Goal: Task Accomplishment & Management: Manage account settings

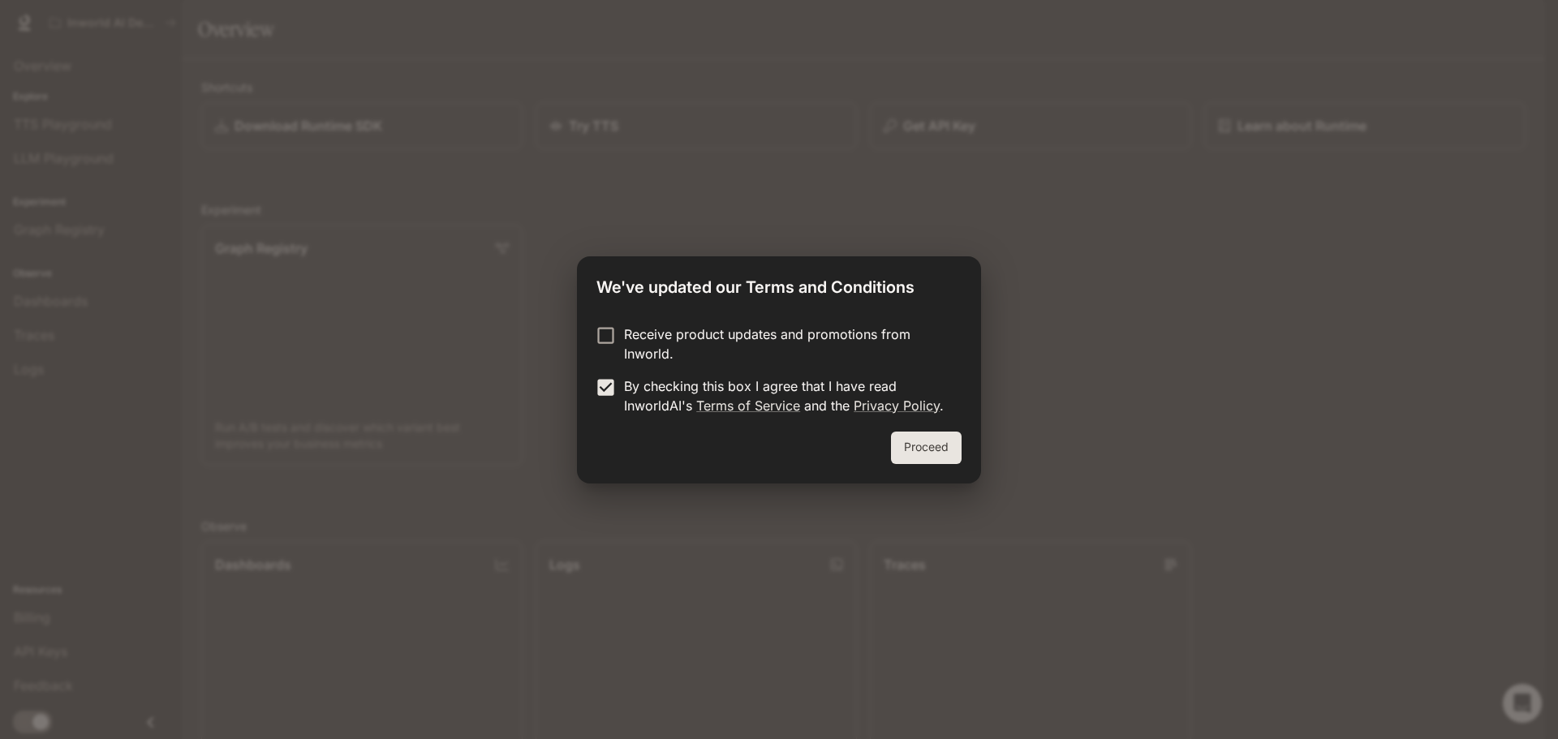
click at [943, 449] on button "Proceed" at bounding box center [926, 448] width 71 height 32
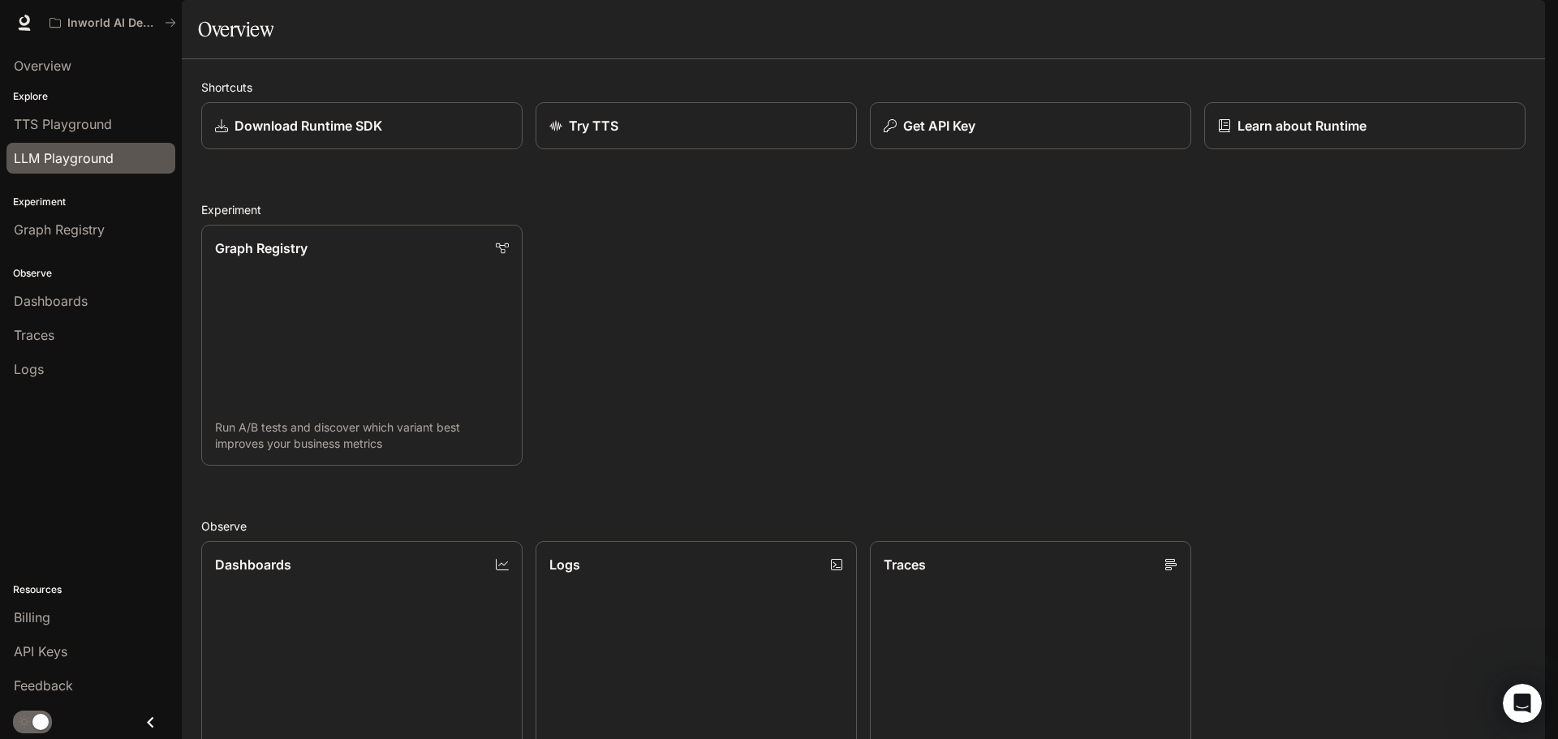
click at [67, 161] on span "LLM Playground" at bounding box center [64, 158] width 100 height 19
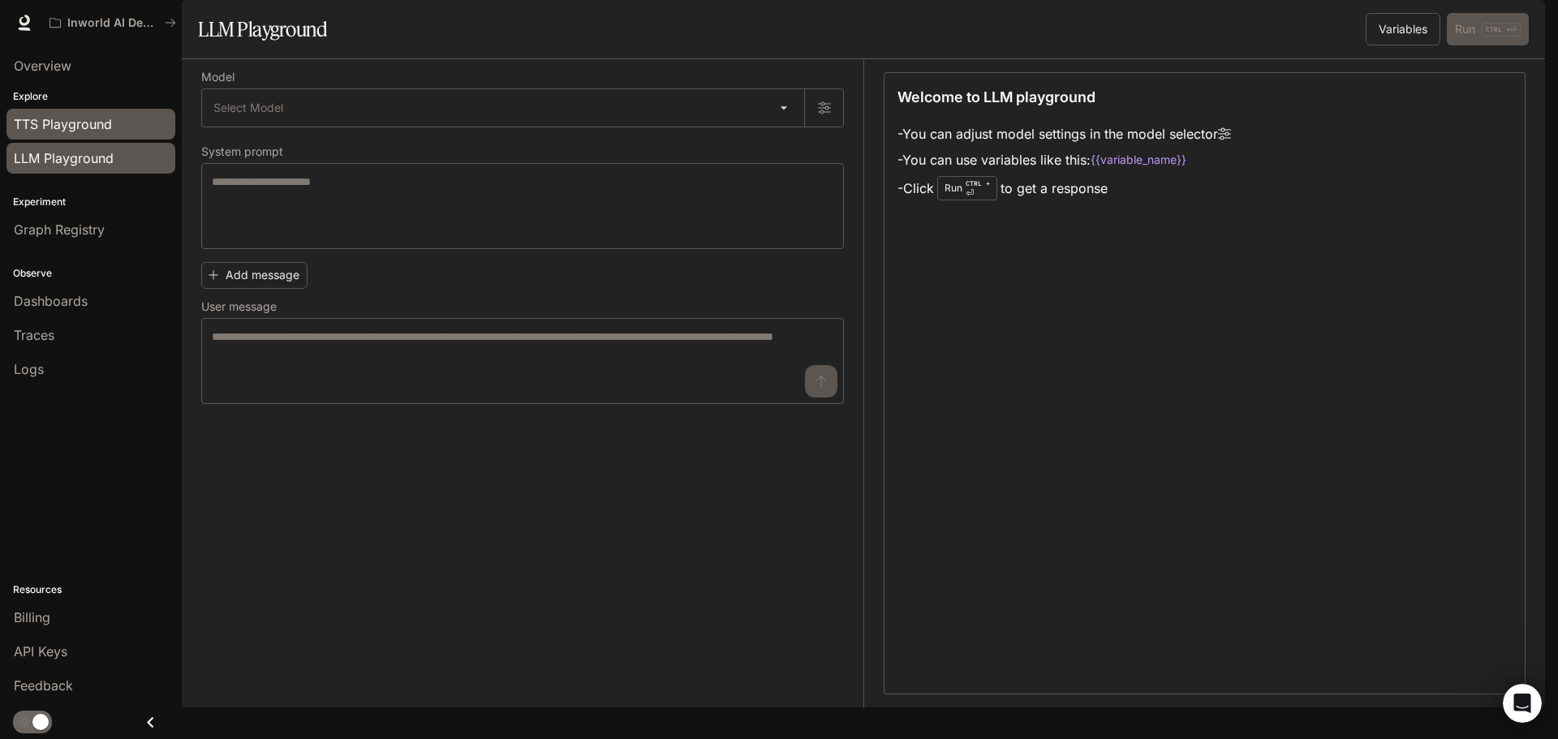
click at [35, 125] on span "TTS Playground" at bounding box center [63, 123] width 98 height 19
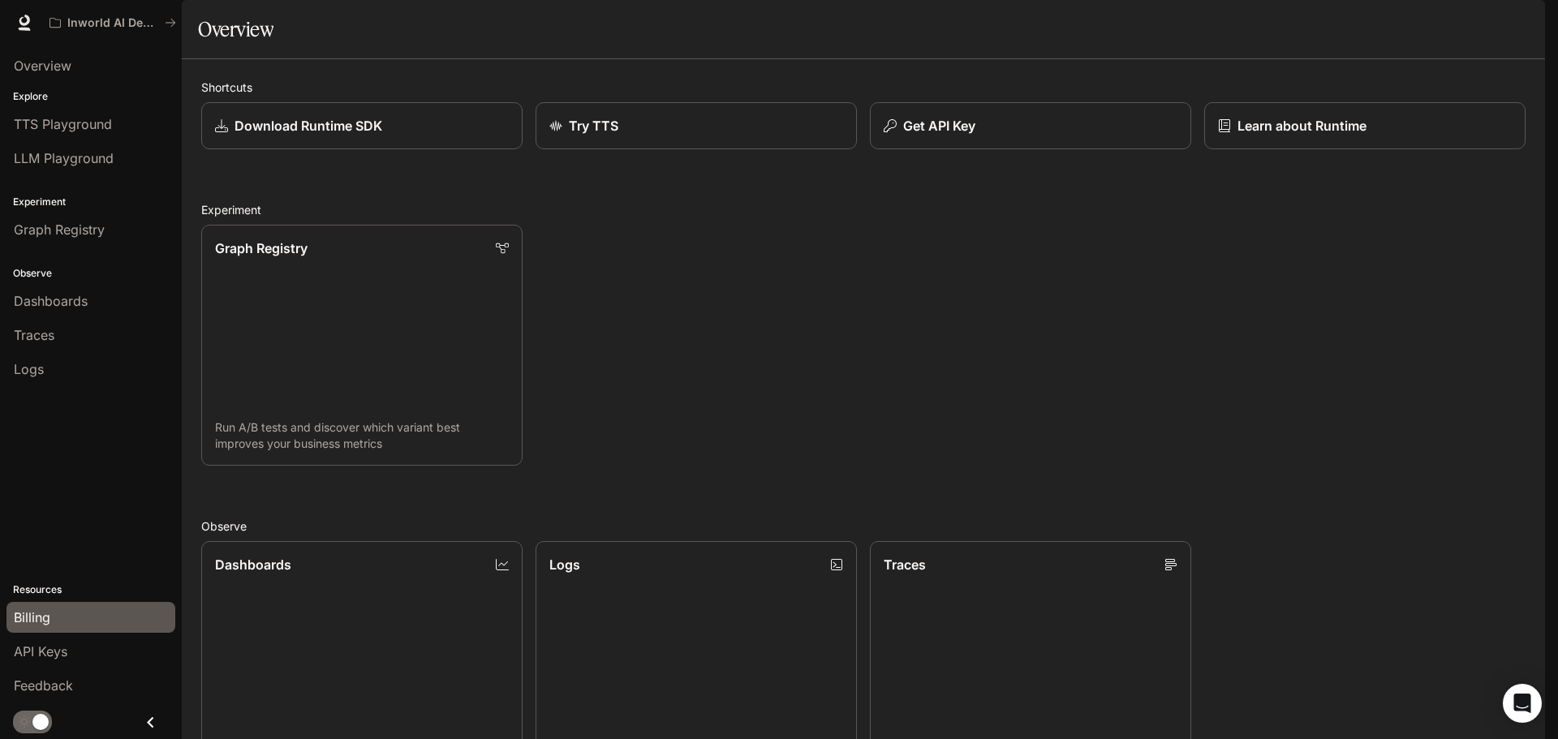
click at [26, 619] on span "Billing" at bounding box center [32, 617] width 37 height 19
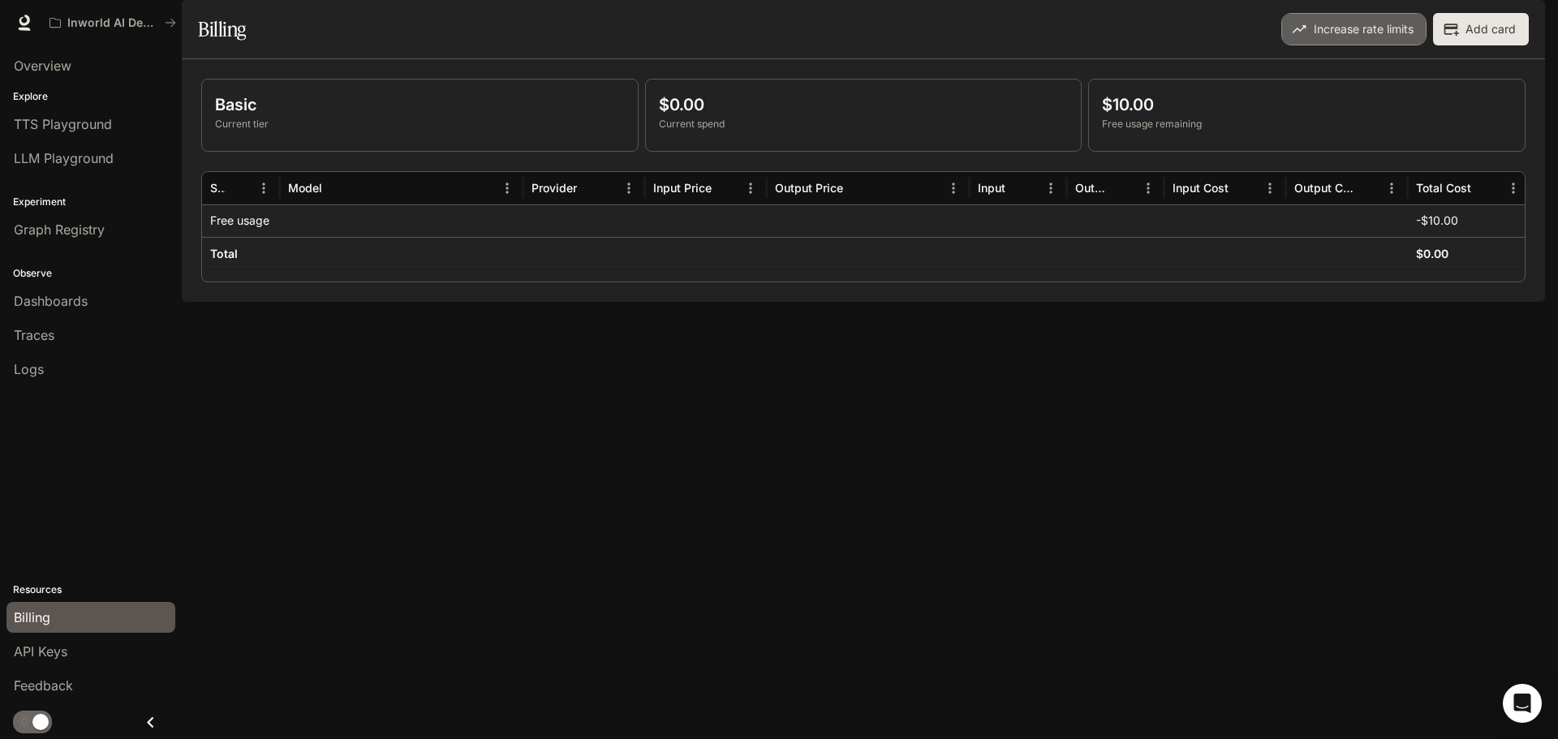
click at [1342, 45] on button "Increase rate limits" at bounding box center [1353, 29] width 145 height 32
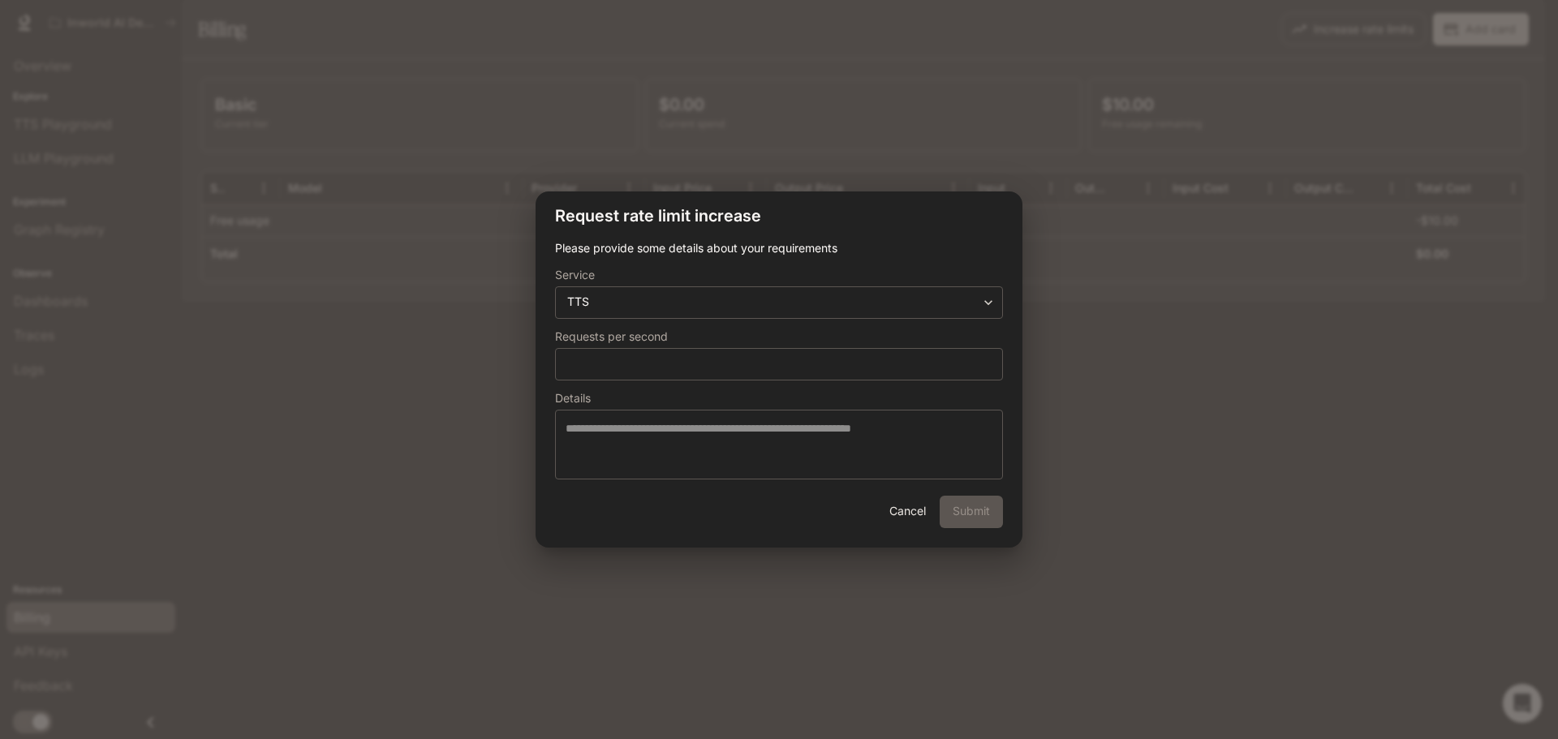
drag, startPoint x: 1068, startPoint y: 91, endPoint x: 1042, endPoint y: 92, distance: 26.0
click at [1067, 91] on div "**********" at bounding box center [779, 369] width 1558 height 739
